Goal: Information Seeking & Learning: Learn about a topic

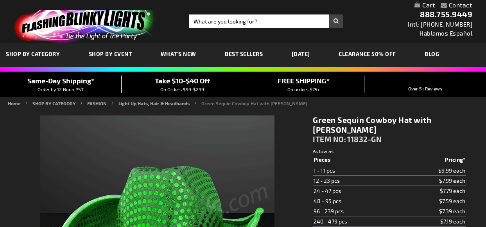
type input "5648"
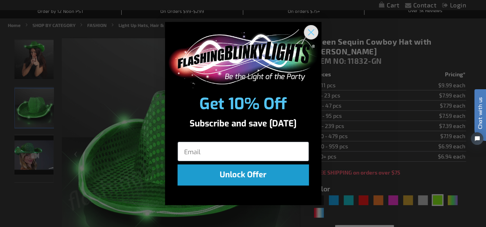
click at [312, 29] on circle "Close dialog" at bounding box center [310, 31] width 13 height 13
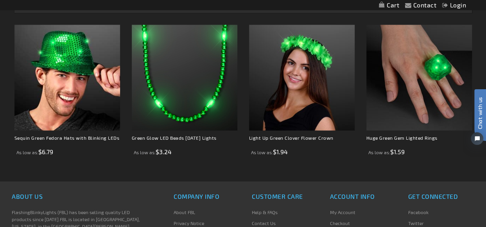
scroll to position [547, 0]
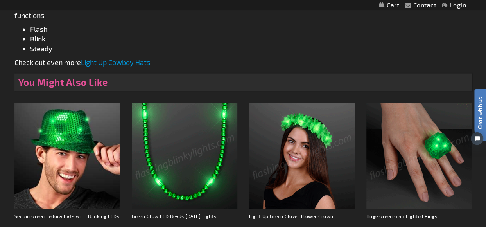
click at [128, 61] on link "Light Up Cowboy Hats" at bounding box center [115, 62] width 69 height 9
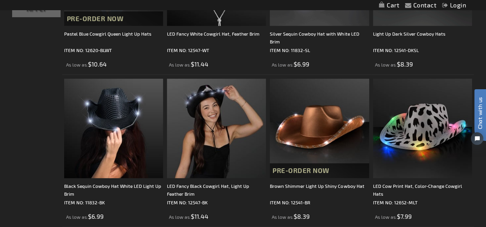
scroll to position [39, 0]
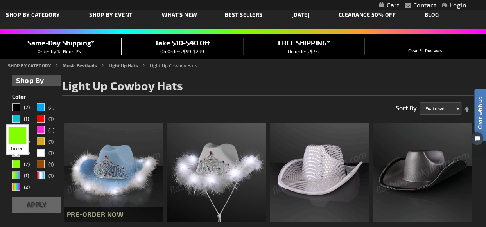
click at [16, 165] on div "Green" at bounding box center [16, 164] width 8 height 8
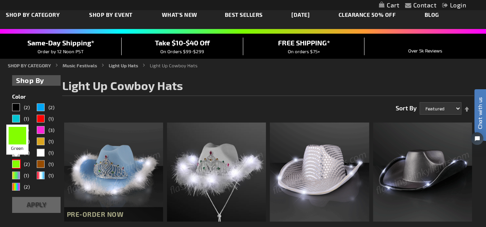
click at [16, 162] on div "Green" at bounding box center [16, 164] width 8 height 8
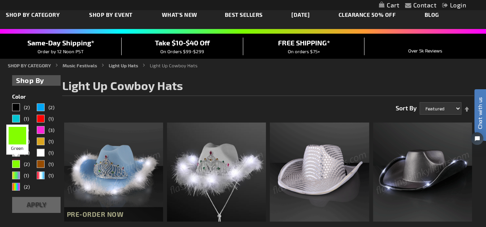
click at [14, 162] on div "Green" at bounding box center [16, 164] width 8 height 8
click at [16, 174] on div "PGG" at bounding box center [16, 175] width 8 height 8
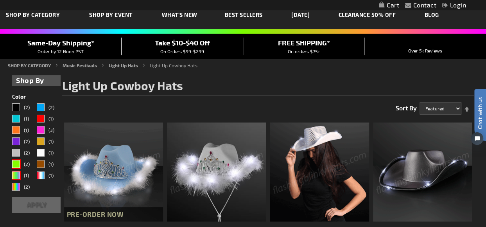
click at [39, 204] on button "Apply" at bounding box center [36, 205] width 48 height 16
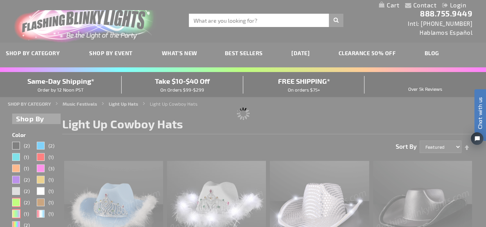
scroll to position [0, 0]
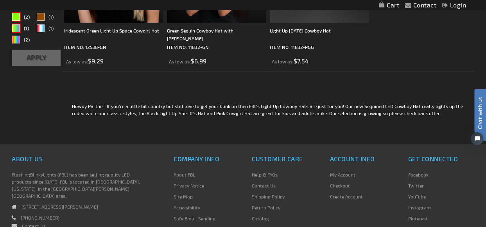
scroll to position [149, 0]
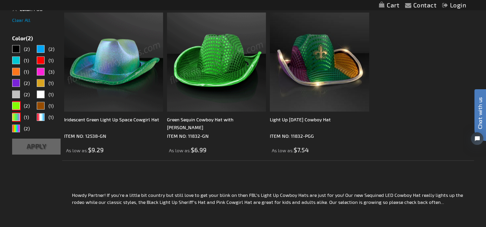
click at [106, 83] on img at bounding box center [113, 62] width 99 height 99
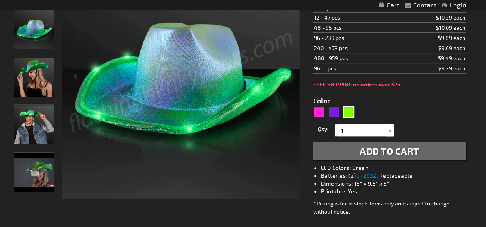
click at [27, 118] on img "Man wearing Iridescent Green Light Up Space Cowgirl Hat" at bounding box center [33, 124] width 39 height 39
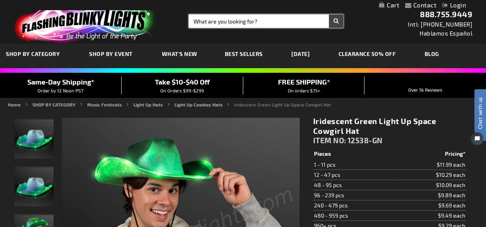
click at [219, 25] on input "Search" at bounding box center [266, 20] width 154 height 13
type input "green light up"
click at [329, 14] on button "Search" at bounding box center [336, 20] width 14 height 13
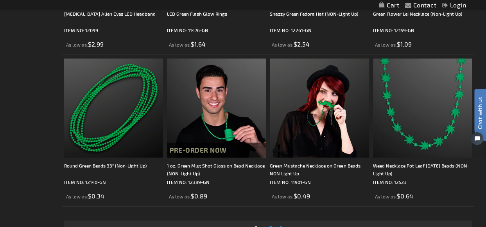
scroll to position [2268, 0]
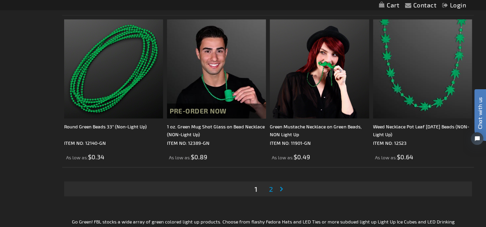
click at [281, 186] on link "Page Next" at bounding box center [283, 189] width 8 height 12
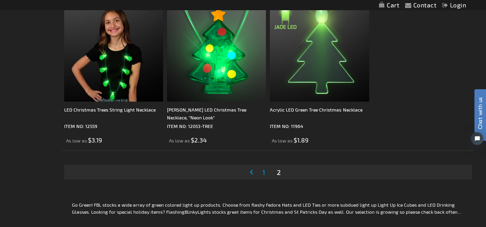
scroll to position [802, 0]
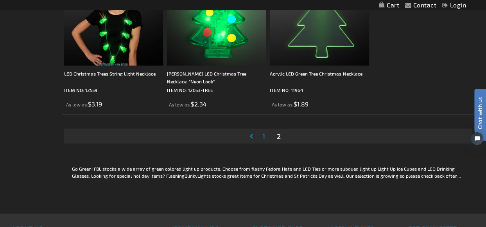
click at [263, 132] on span "1" at bounding box center [263, 136] width 3 height 9
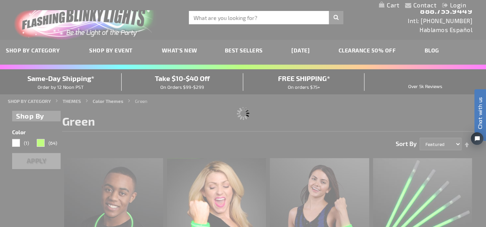
scroll to position [0, 0]
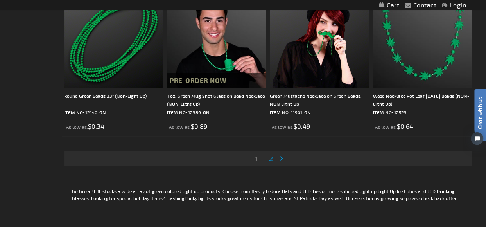
scroll to position [2346, 0]
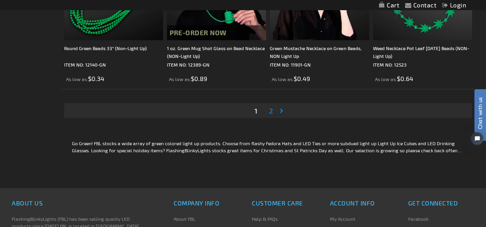
click at [271, 107] on span "2" at bounding box center [271, 110] width 4 height 9
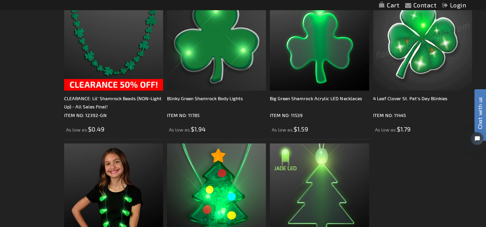
scroll to position [821, 0]
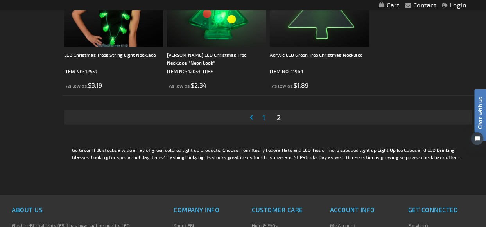
click at [264, 115] on span "1" at bounding box center [263, 117] width 3 height 9
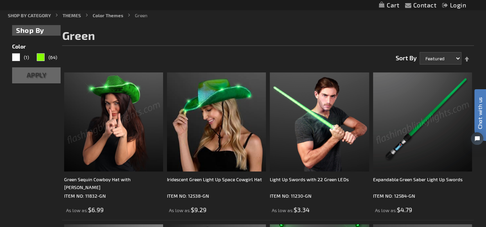
scroll to position [156, 0]
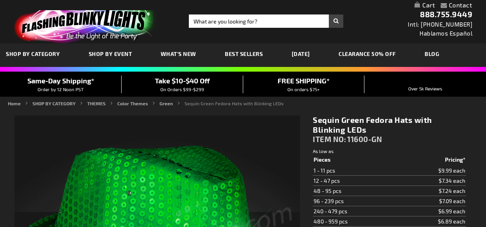
type input "5648"
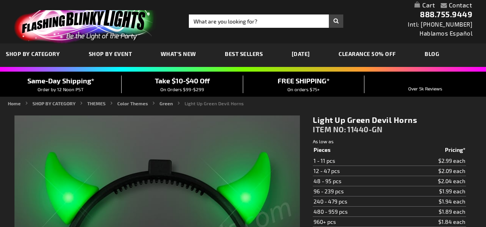
type input "5648"
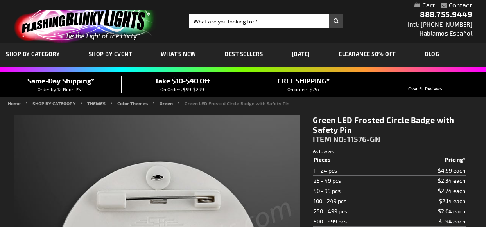
type input "5648"
